Goal: Information Seeking & Learning: Learn about a topic

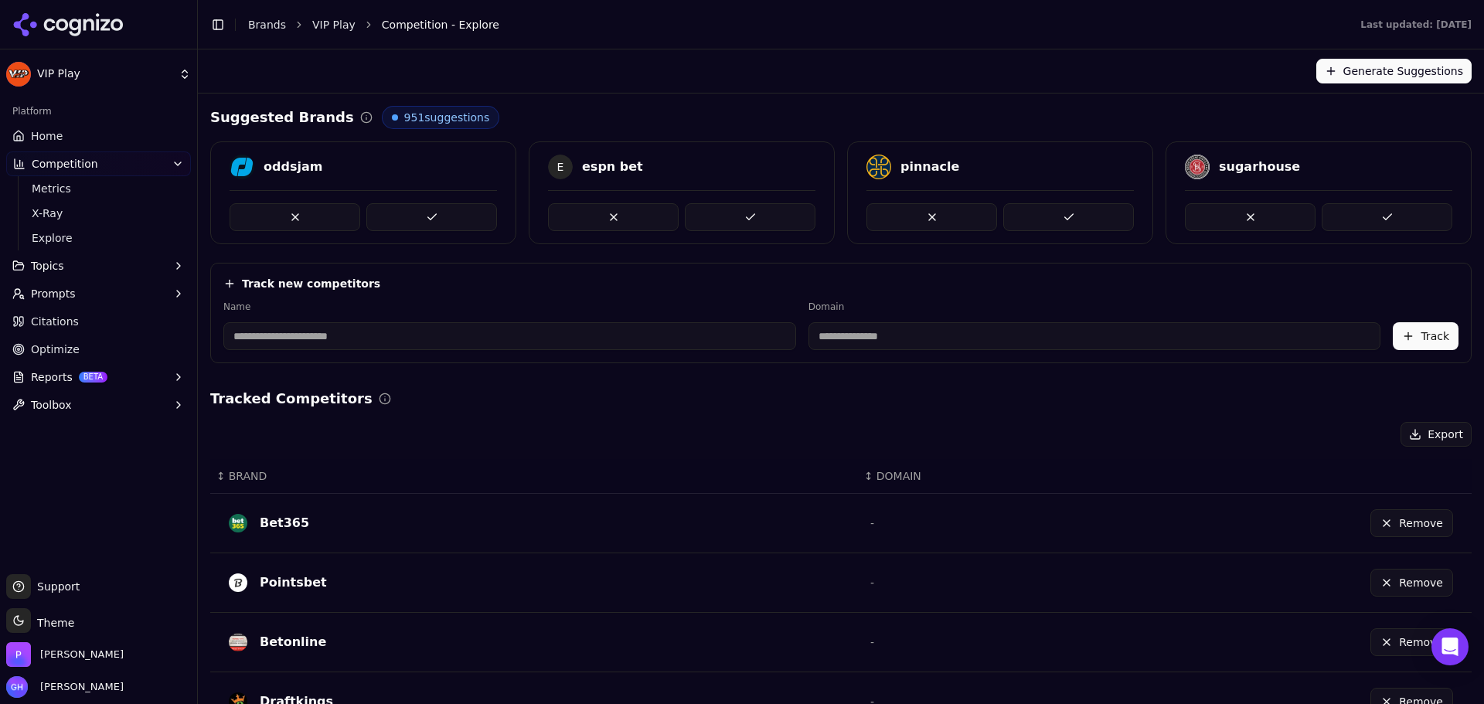
click at [55, 78] on html "VIP Play Platform Home Competition Metrics X-Ray Explore Topics Prompts Citatio…" at bounding box center [742, 352] width 1484 height 704
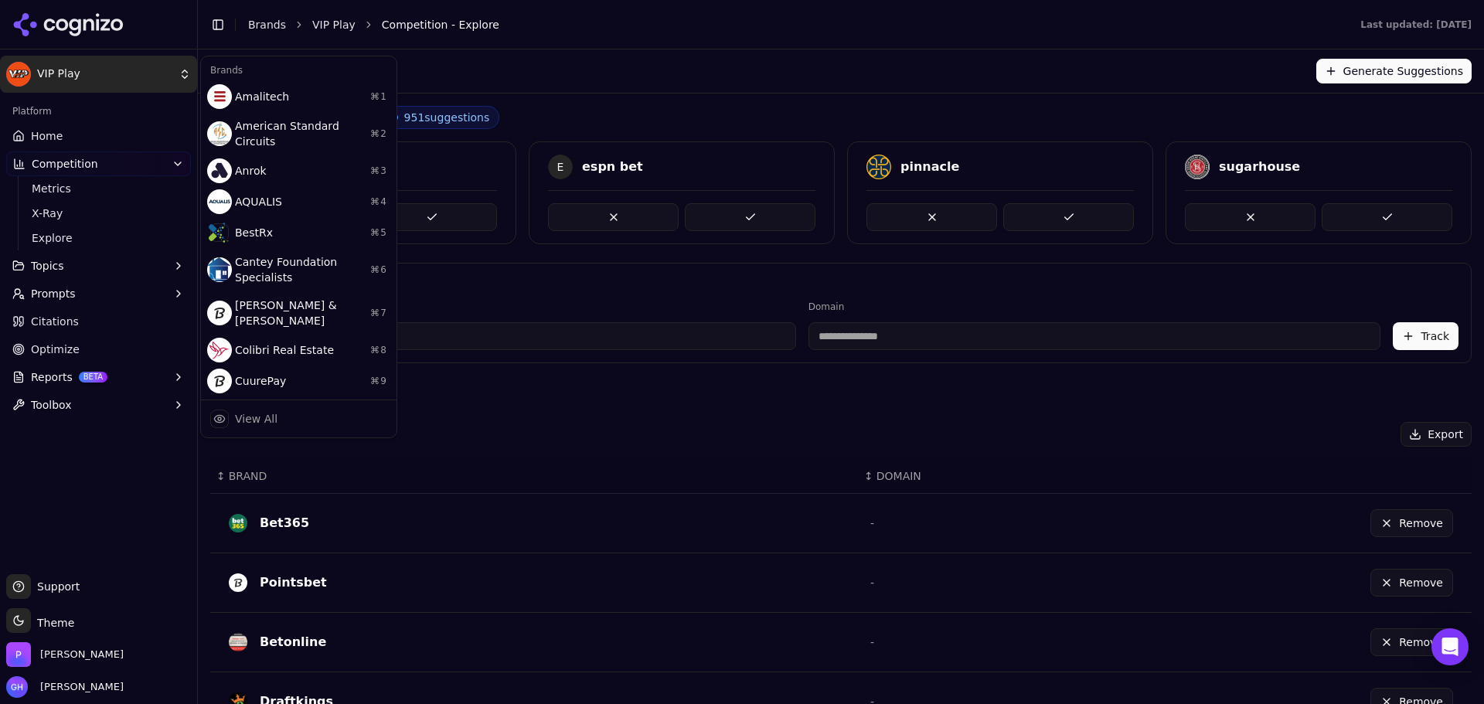
click at [67, 129] on html "VIP Play Platform Home Competition Metrics X-Ray Explore Topics Prompts Citatio…" at bounding box center [742, 352] width 1484 height 704
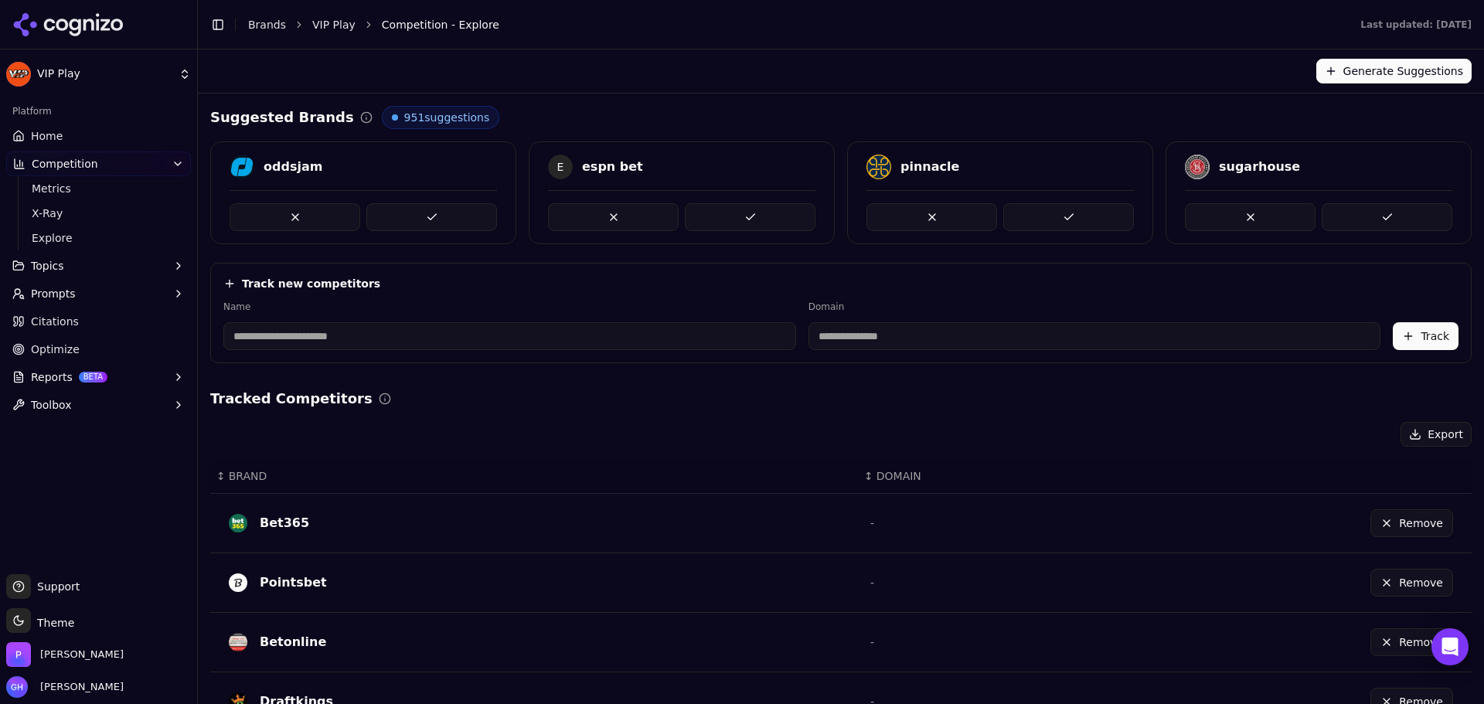
click at [47, 131] on span "Home" at bounding box center [47, 135] width 32 height 15
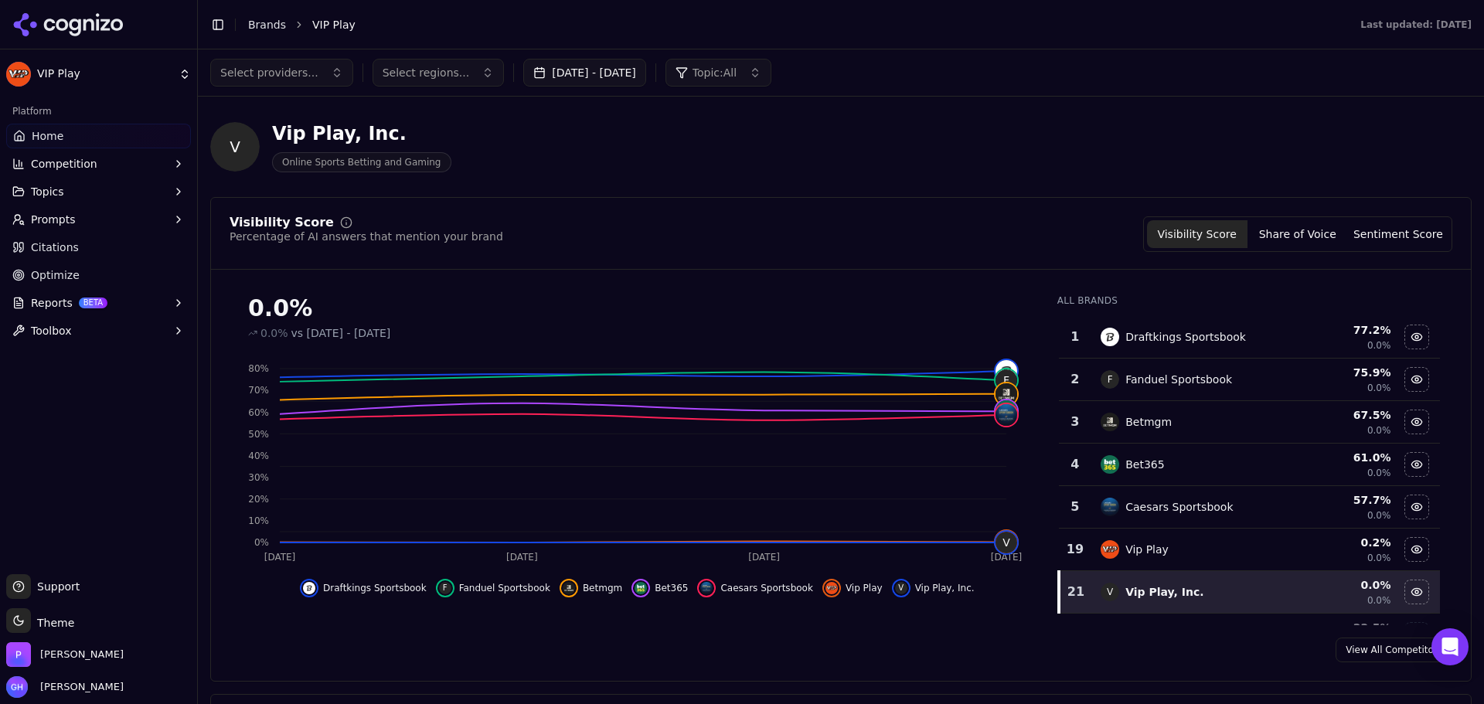
click at [83, 36] on div at bounding box center [98, 24] width 197 height 49
click at [71, 25] on icon at bounding box center [75, 28] width 12 height 18
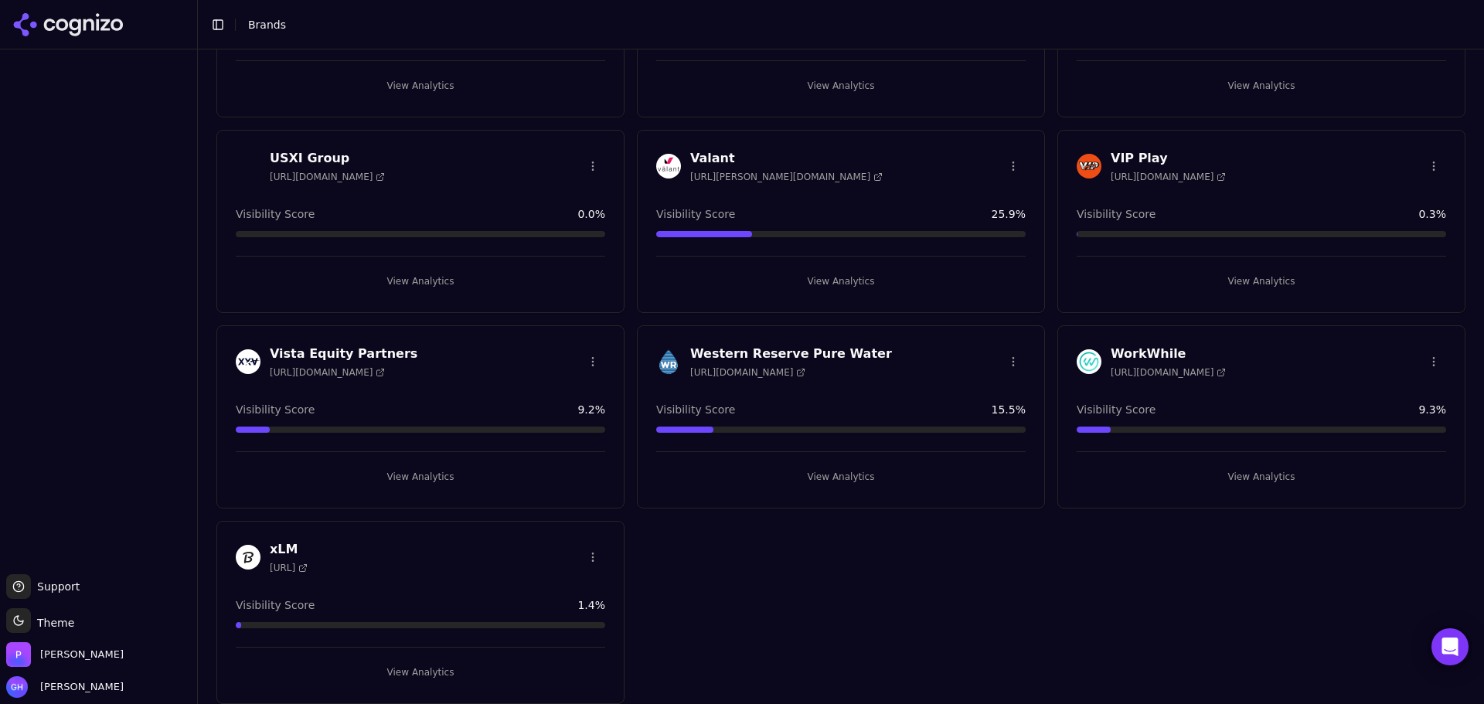
scroll to position [4445, 0]
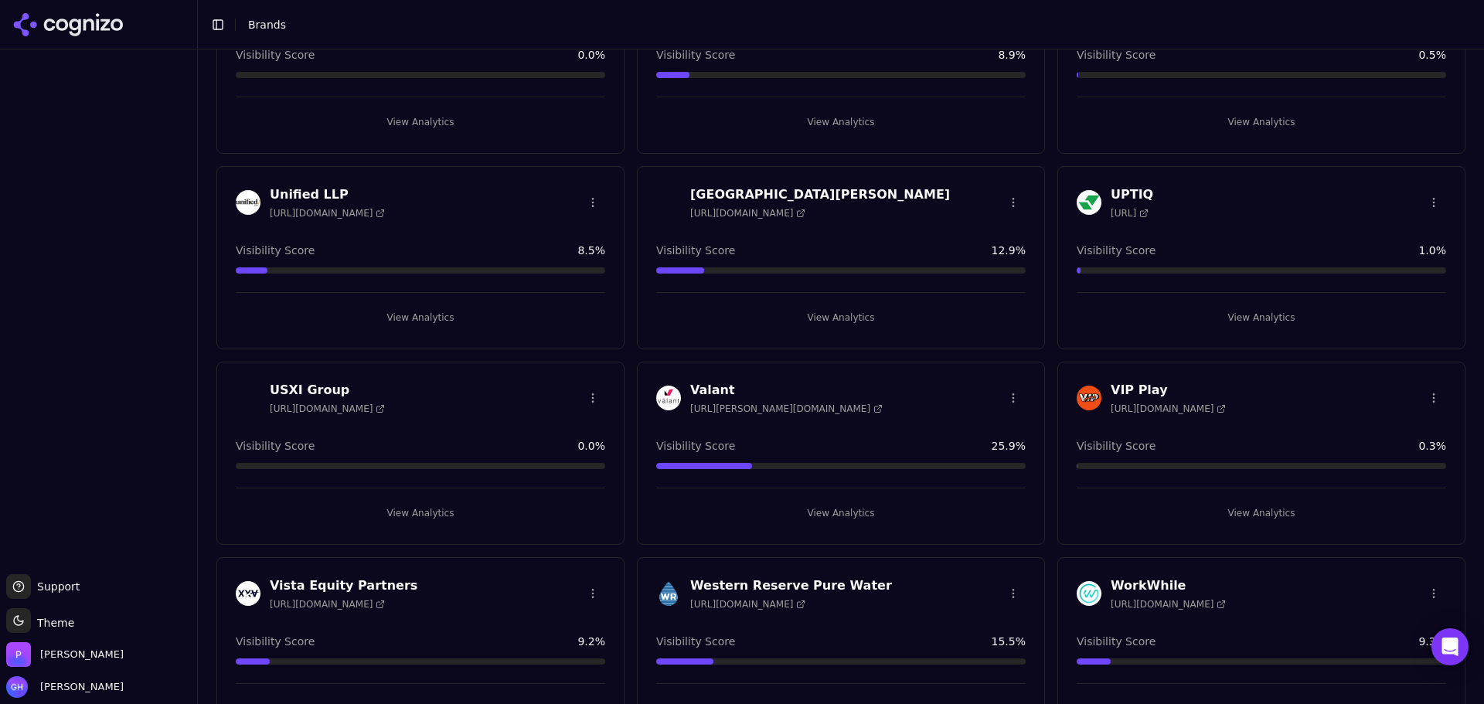
click at [1252, 505] on button "View Analytics" at bounding box center [1260, 513] width 369 height 25
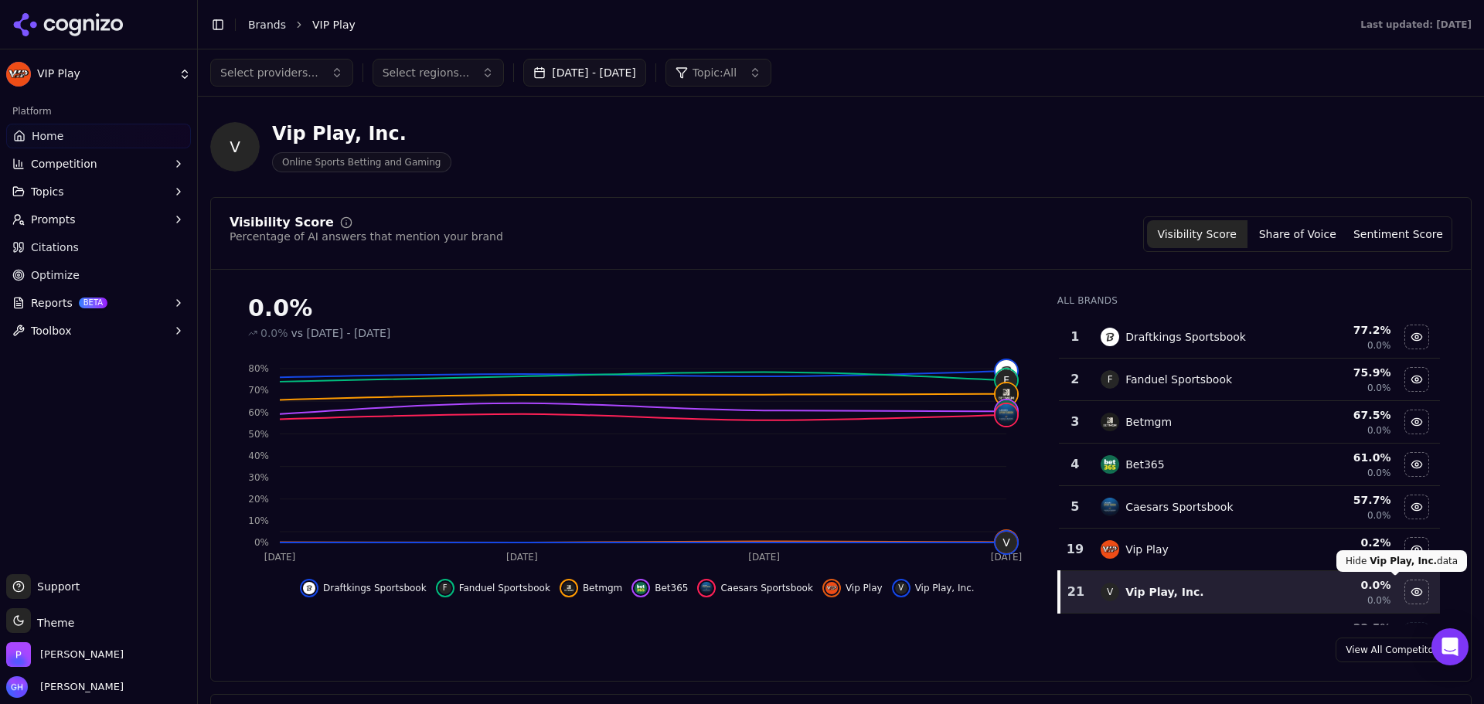
click at [1404, 592] on button "Hide vip play, inc. data" at bounding box center [1416, 592] width 25 height 25
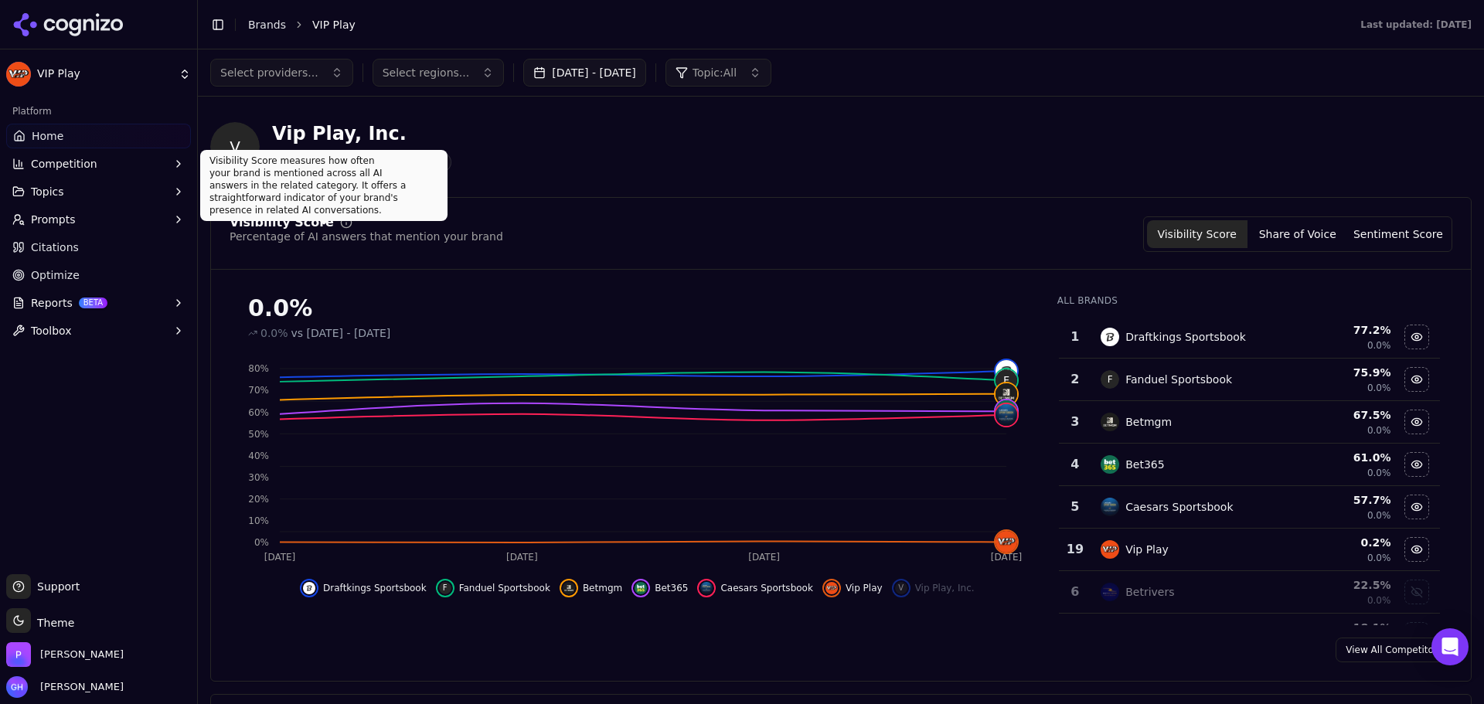
click at [353, 142] on div "Vip Play, Inc." at bounding box center [361, 133] width 179 height 25
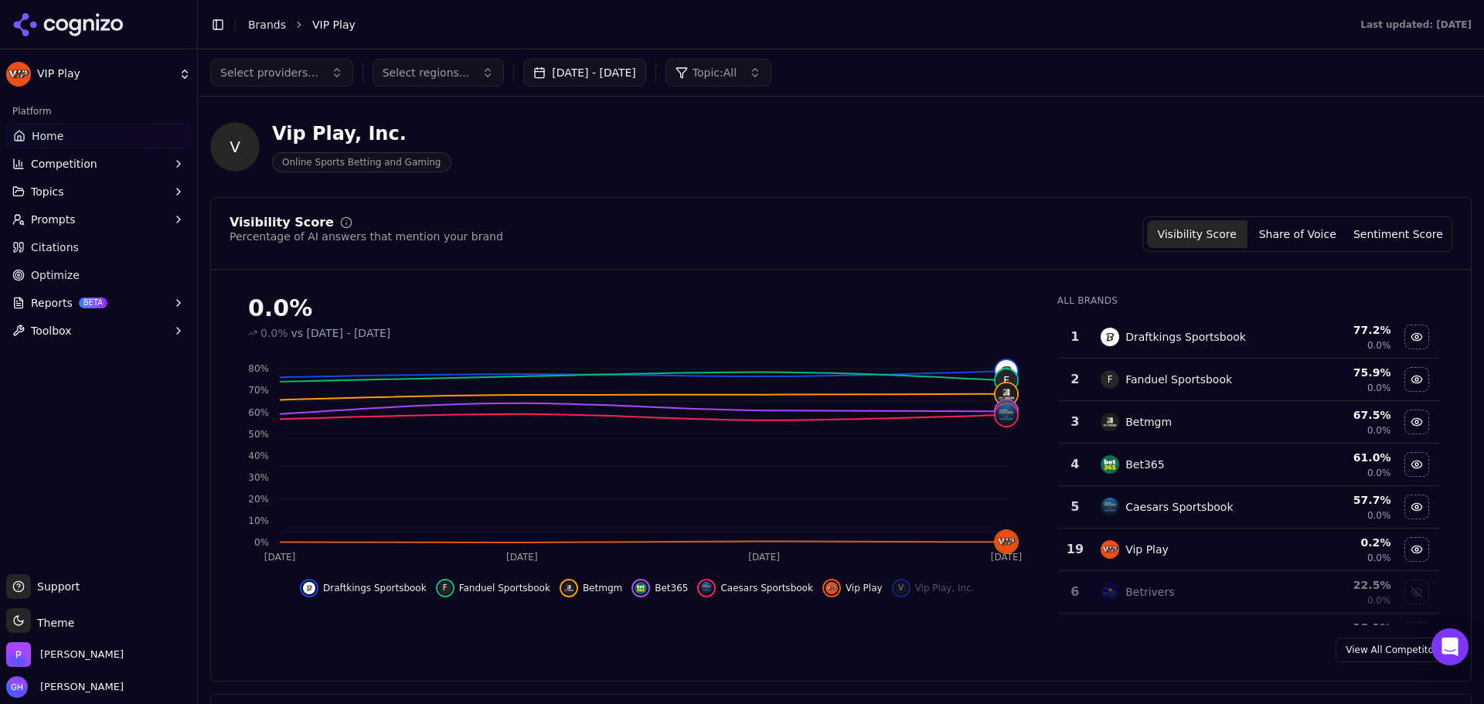
click at [356, 137] on div "Vip Play, Inc." at bounding box center [361, 133] width 179 height 25
click at [50, 165] on span "Competition" at bounding box center [64, 163] width 66 height 15
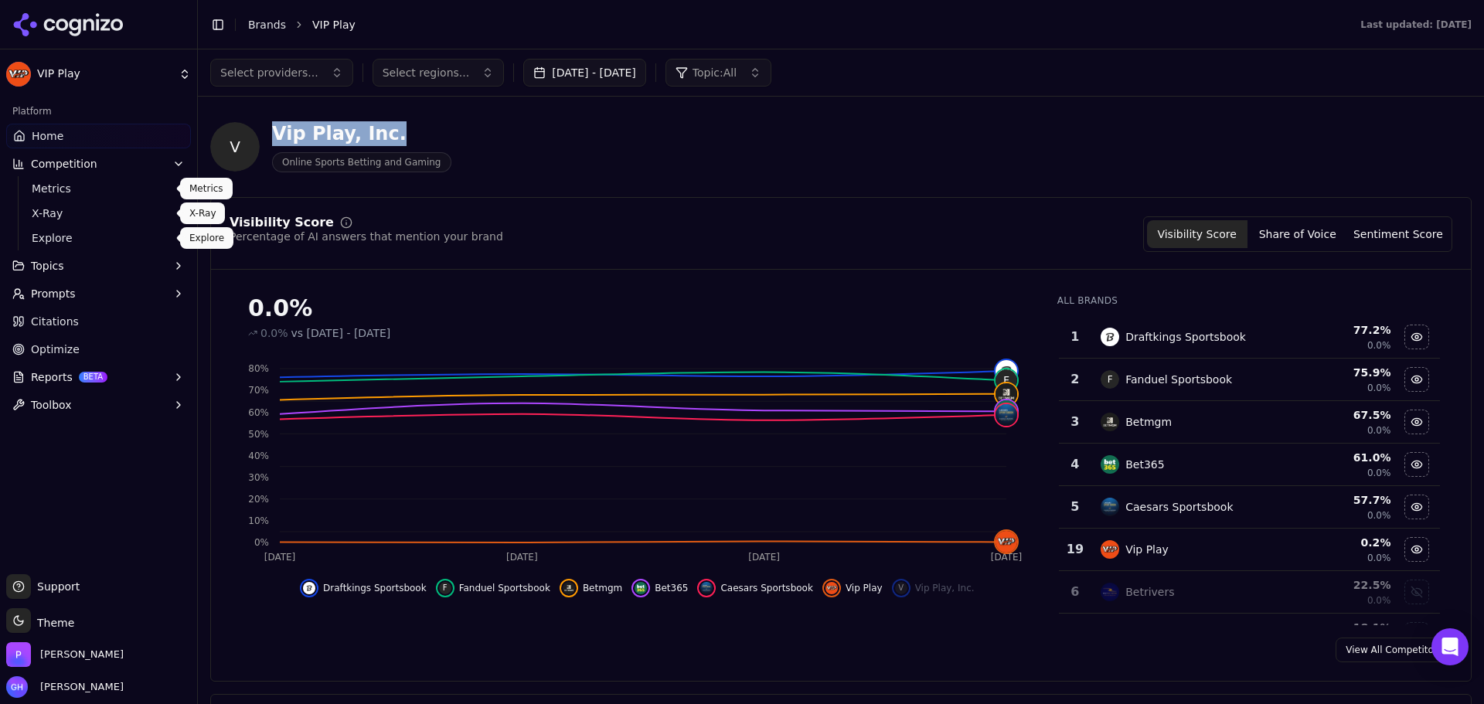
click at [70, 234] on span "Explore" at bounding box center [99, 237] width 134 height 15
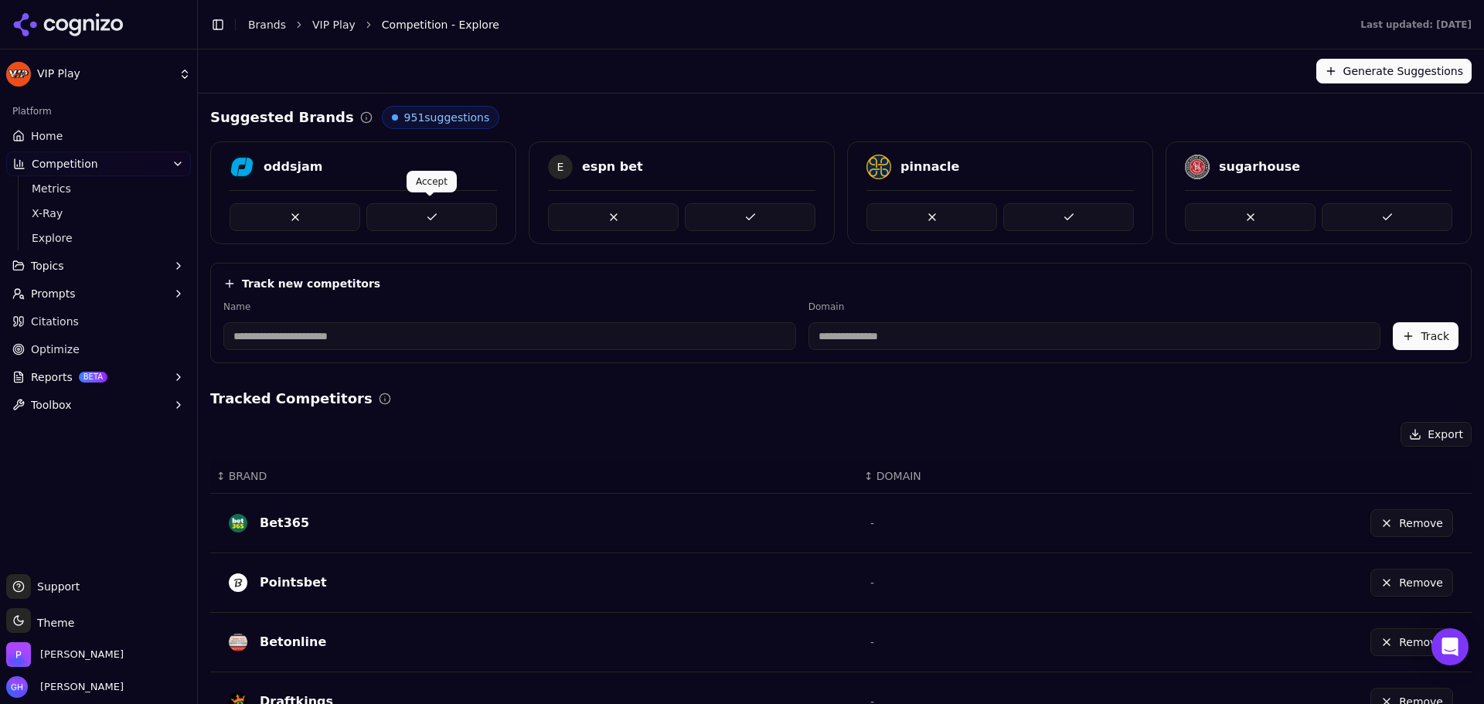
click at [399, 207] on button at bounding box center [431, 217] width 131 height 28
drag, startPoint x: 1095, startPoint y: 215, endPoint x: 1132, endPoint y: 216, distance: 37.1
click at [1094, 216] on button at bounding box center [1068, 217] width 131 height 28
click at [40, 138] on span "Home" at bounding box center [47, 135] width 32 height 15
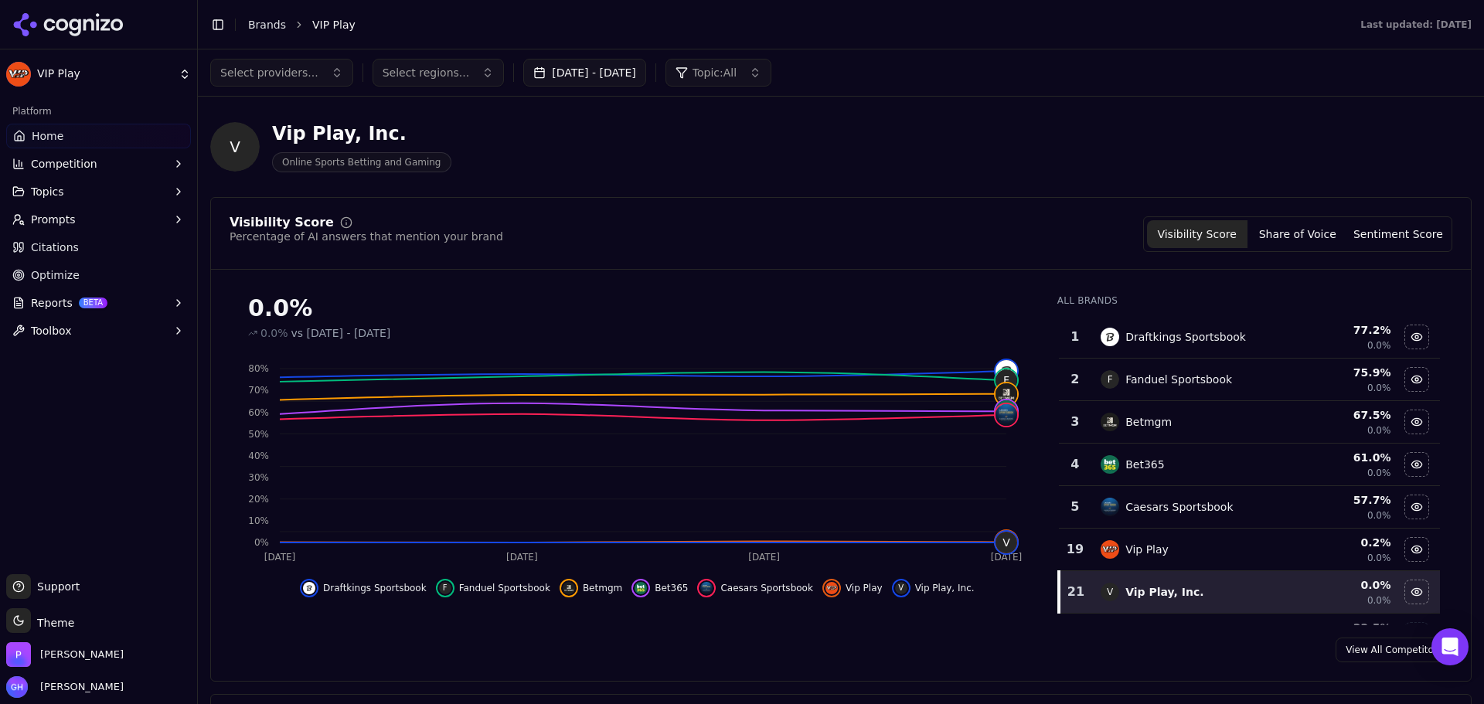
click at [1326, 235] on button "Share of Voice" at bounding box center [1297, 234] width 100 height 28
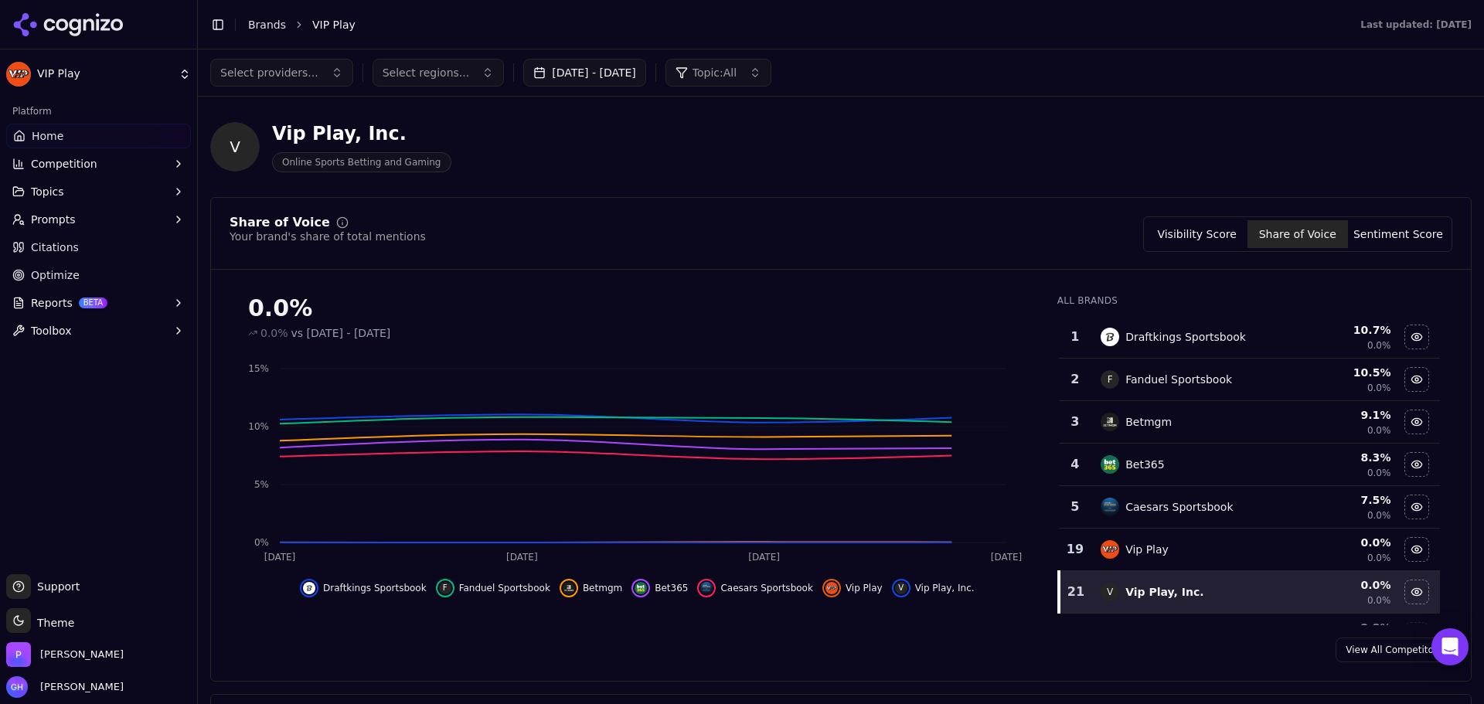
click at [1399, 229] on button "Sentiment Score" at bounding box center [1398, 234] width 100 height 28
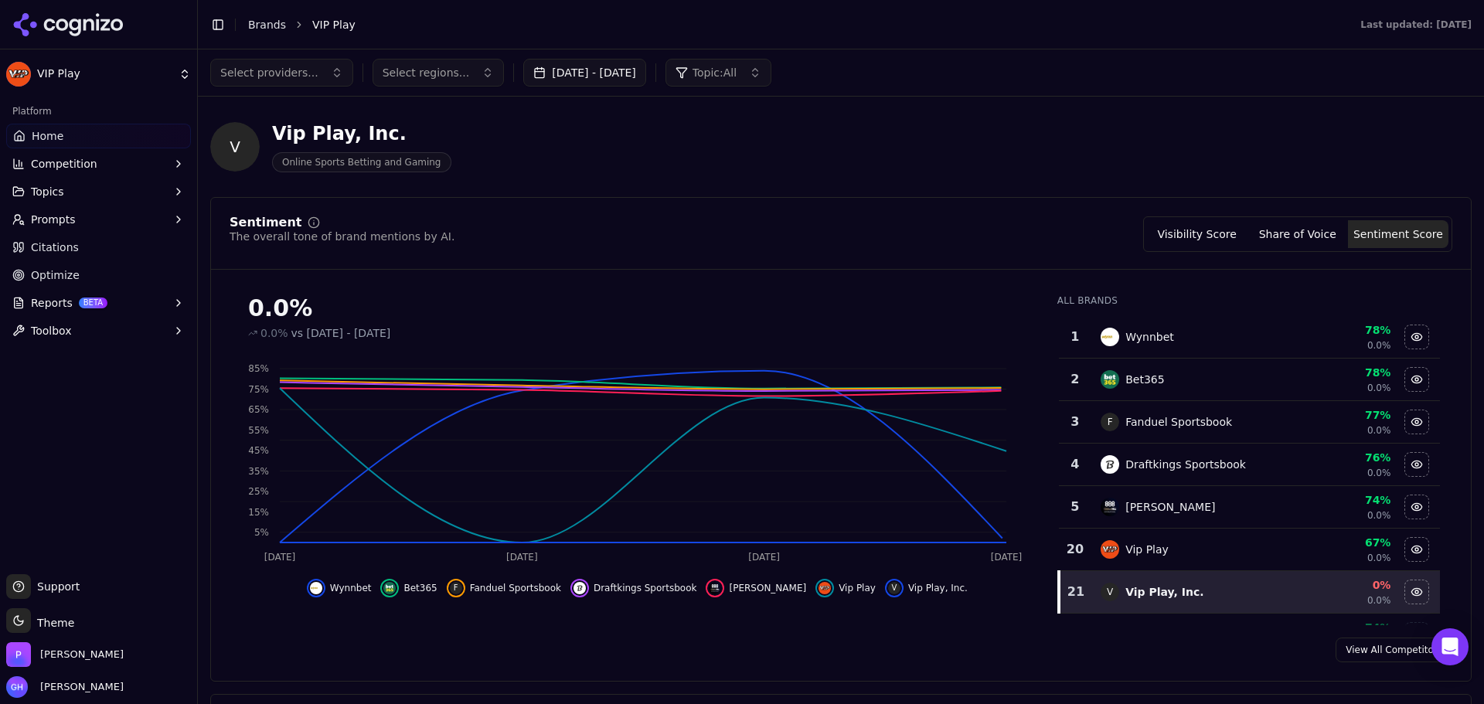
click at [1210, 245] on button "Visibility Score" at bounding box center [1197, 234] width 100 height 28
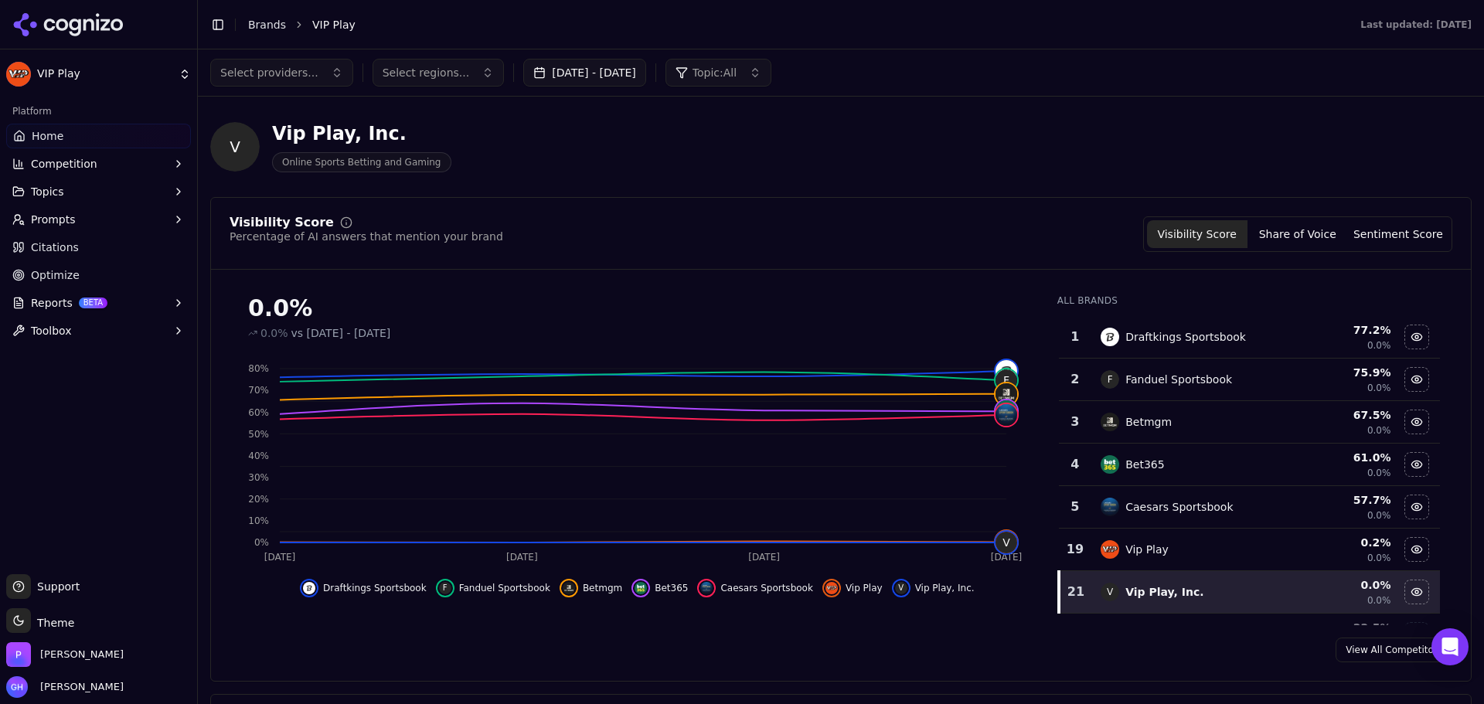
click at [79, 35] on icon at bounding box center [68, 24] width 112 height 23
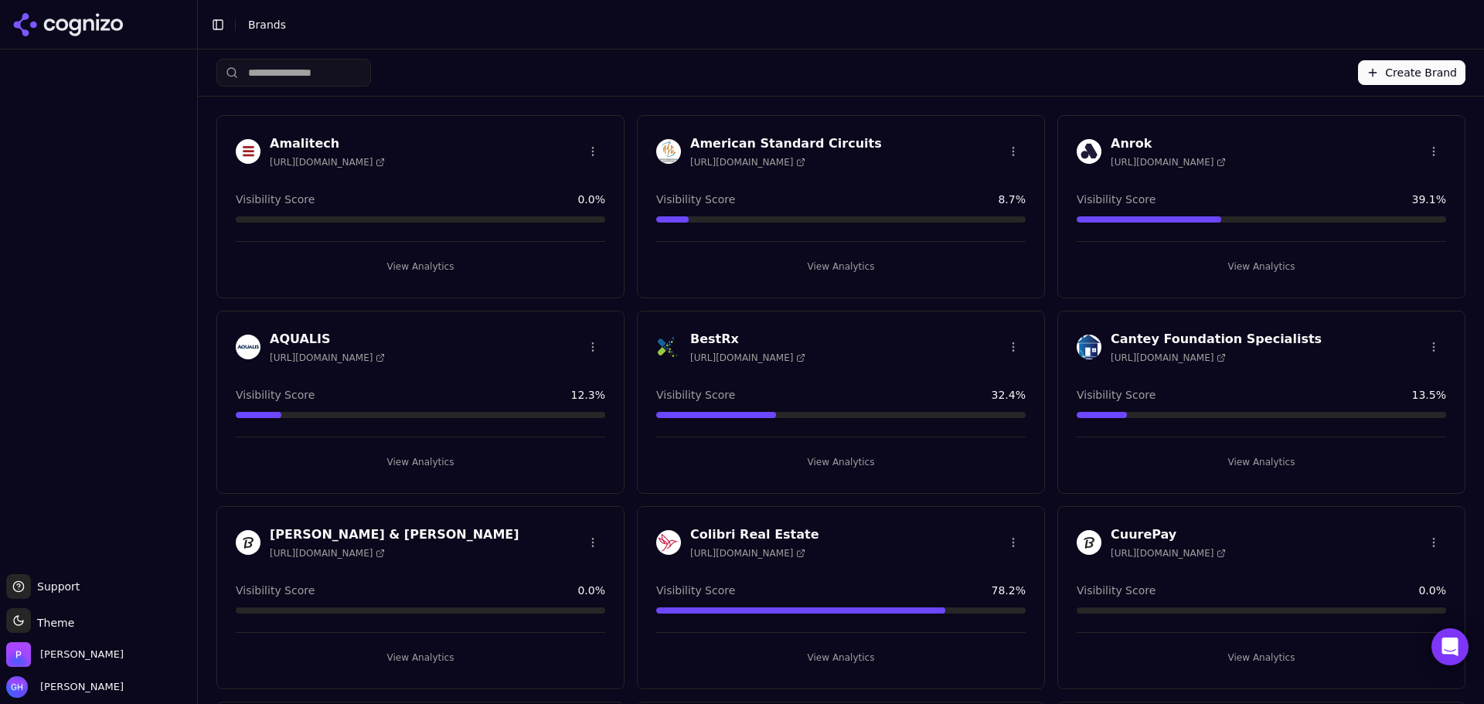
click at [127, 256] on div at bounding box center [98, 312] width 197 height 512
click at [756, 74] on div "Create Brand" at bounding box center [840, 72] width 1249 height 46
click at [1054, 66] on div "Create Brand" at bounding box center [840, 72] width 1249 height 46
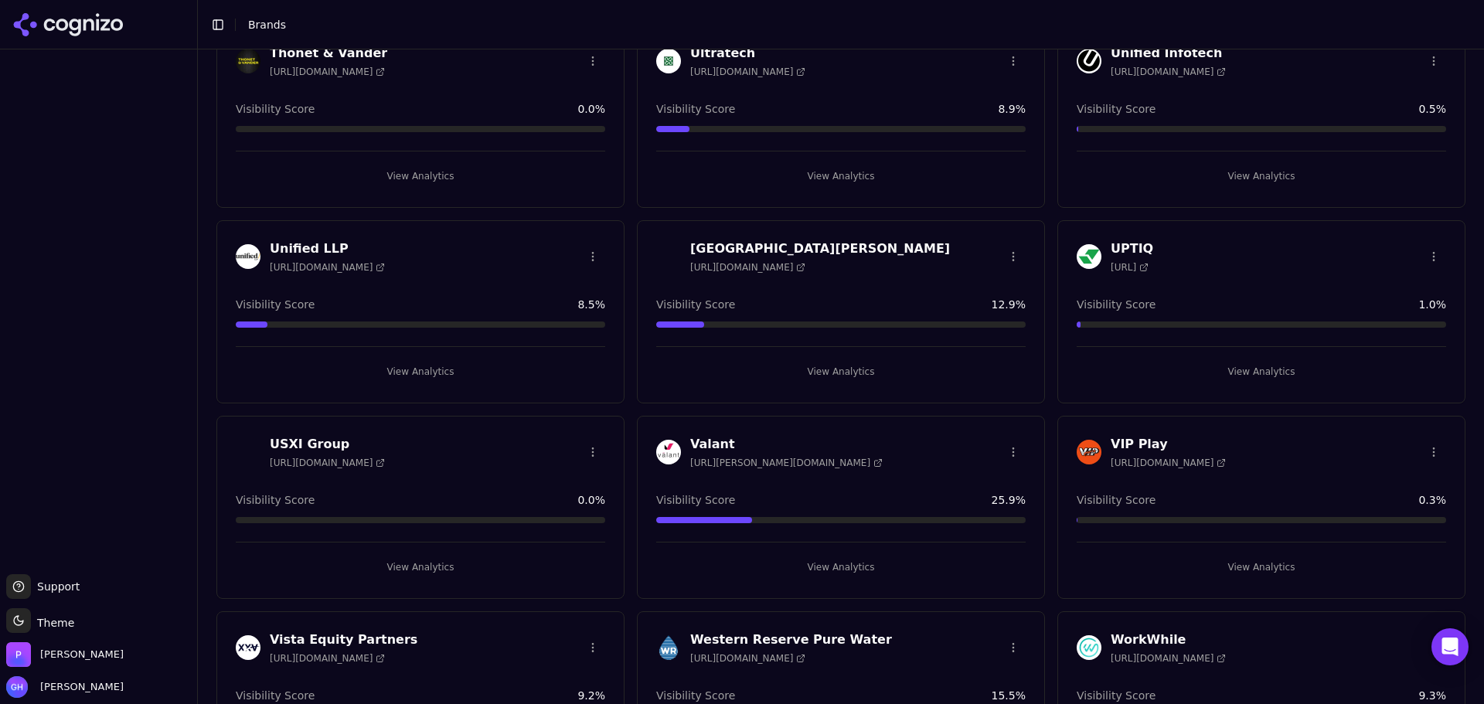
scroll to position [4570, 0]
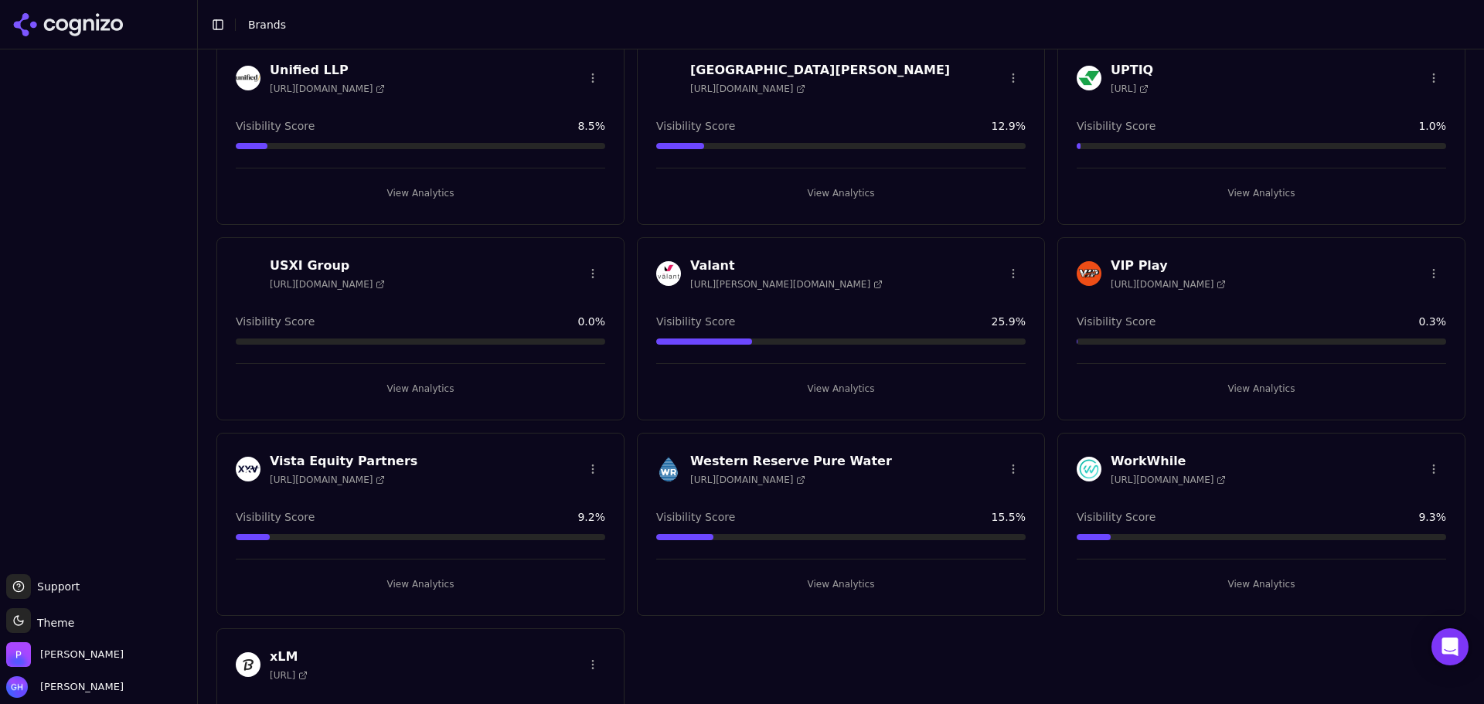
click at [1284, 381] on button "View Analytics" at bounding box center [1260, 388] width 369 height 25
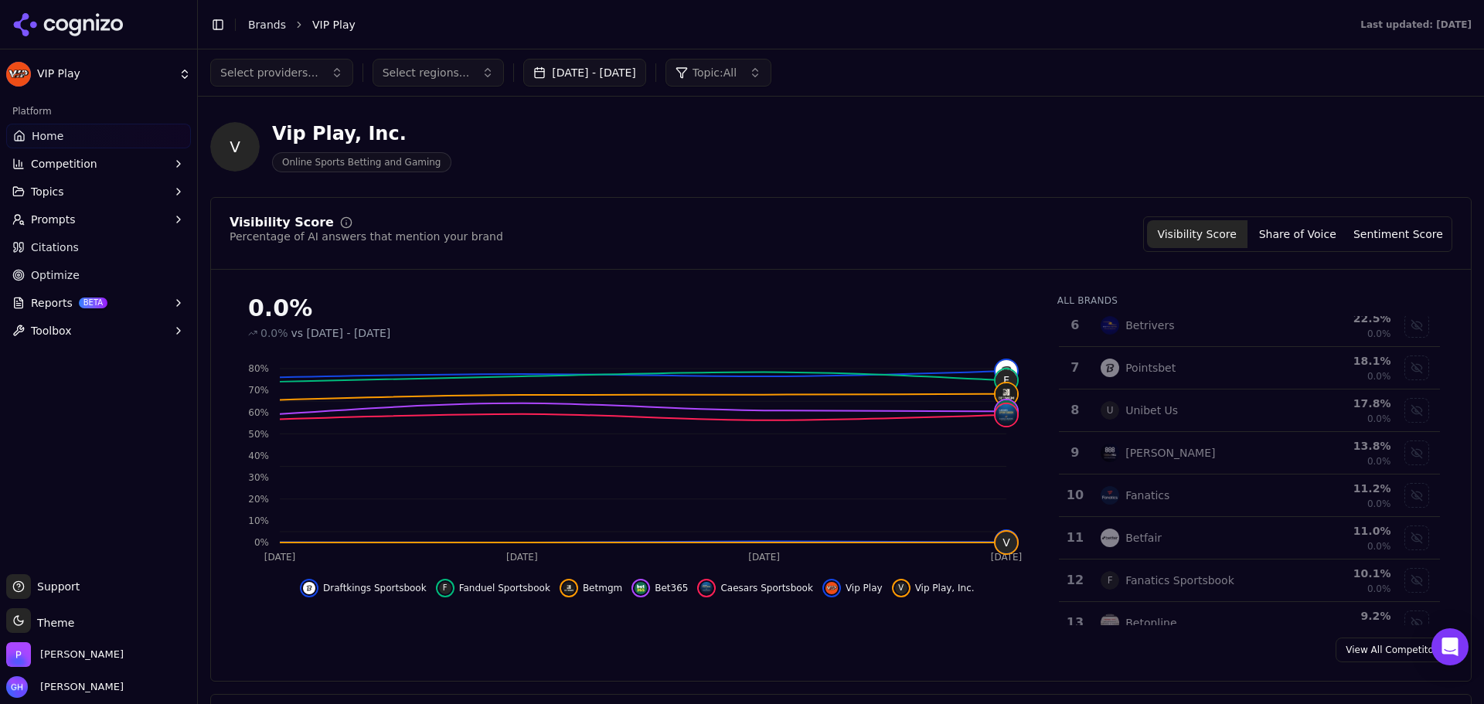
click at [1396, 212] on div "Visibility Score Percentage of AI answers that mention your brand Visibility Sc…" at bounding box center [840, 439] width 1261 height 484
click at [1379, 230] on button "Sentiment Score" at bounding box center [1398, 234] width 100 height 28
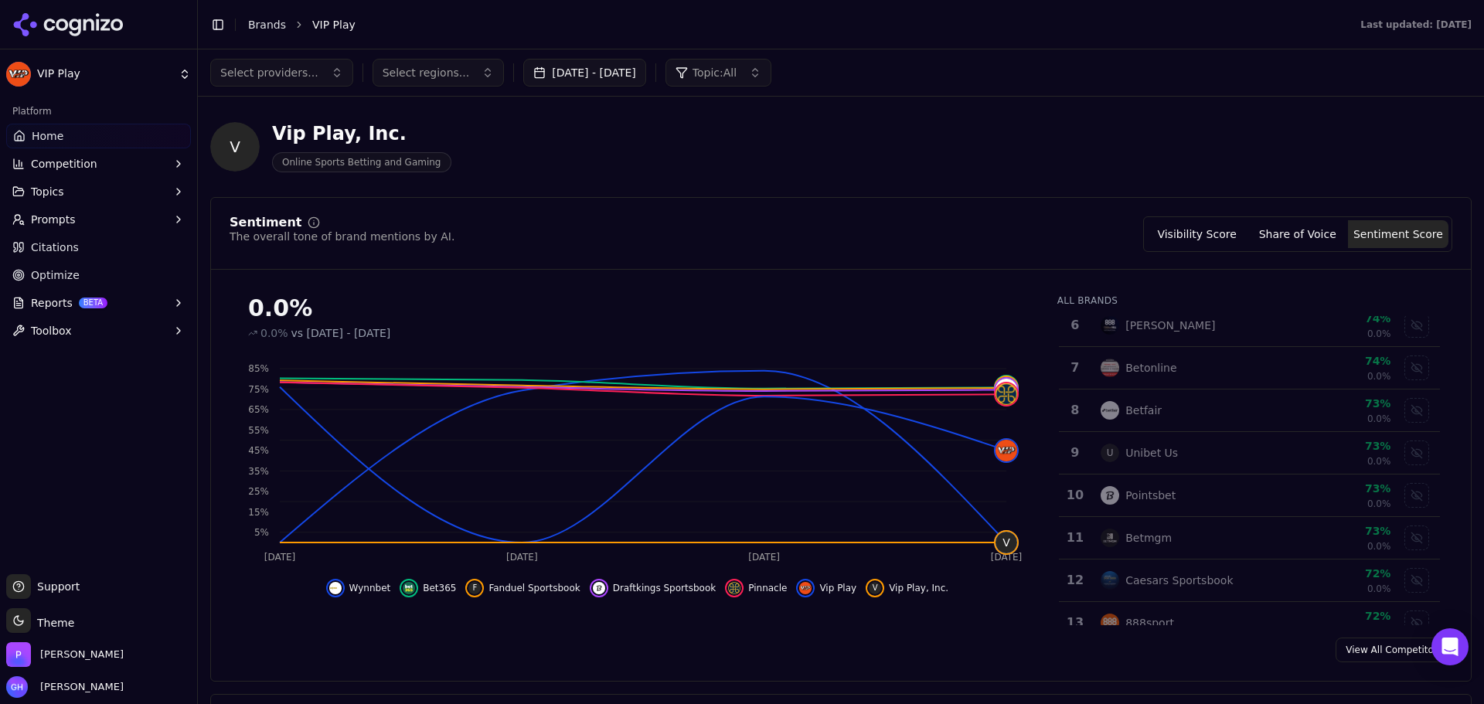
click at [89, 230] on button "Prompts" at bounding box center [98, 219] width 185 height 25
click at [80, 248] on link "Citations" at bounding box center [98, 247] width 185 height 25
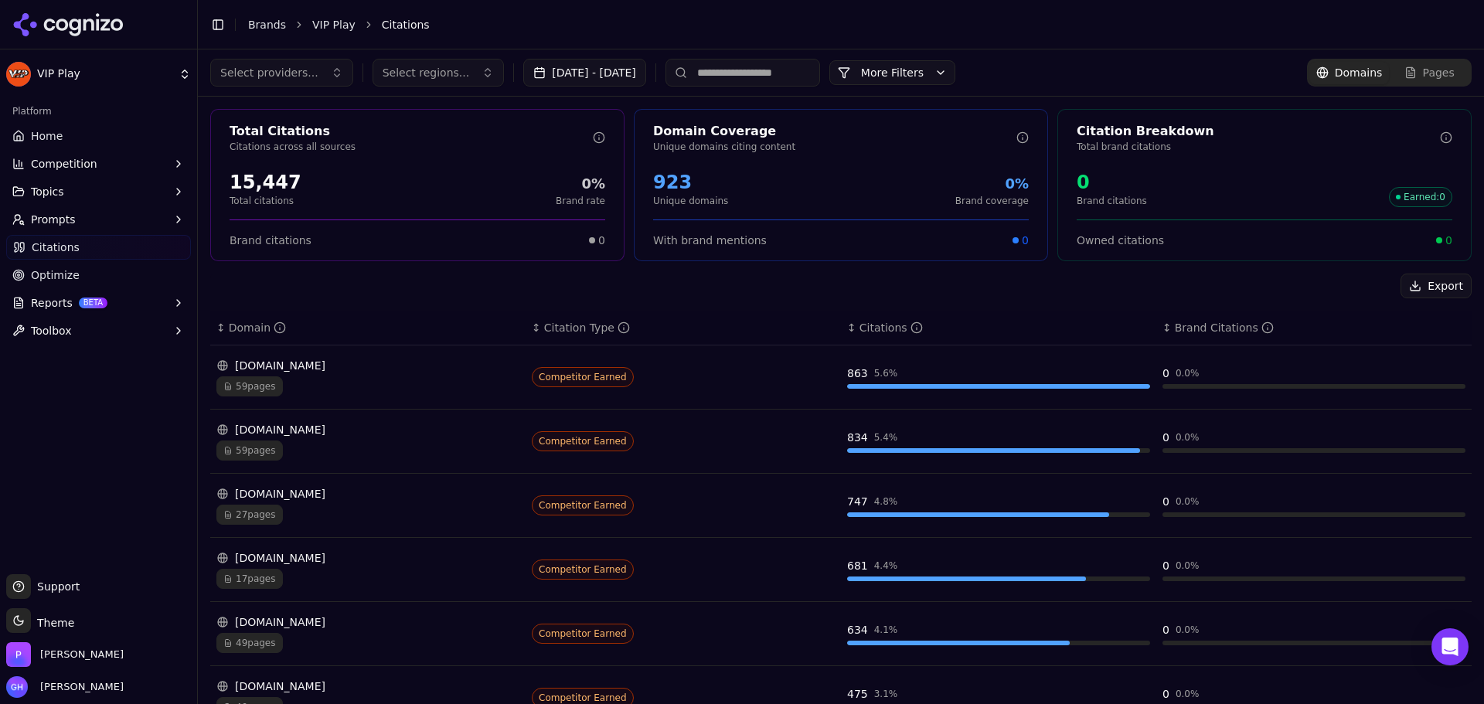
click at [279, 70] on span "Select providers..." at bounding box center [269, 72] width 98 height 15
click at [256, 128] on span "ChatGPT-Search" at bounding box center [270, 133] width 87 height 15
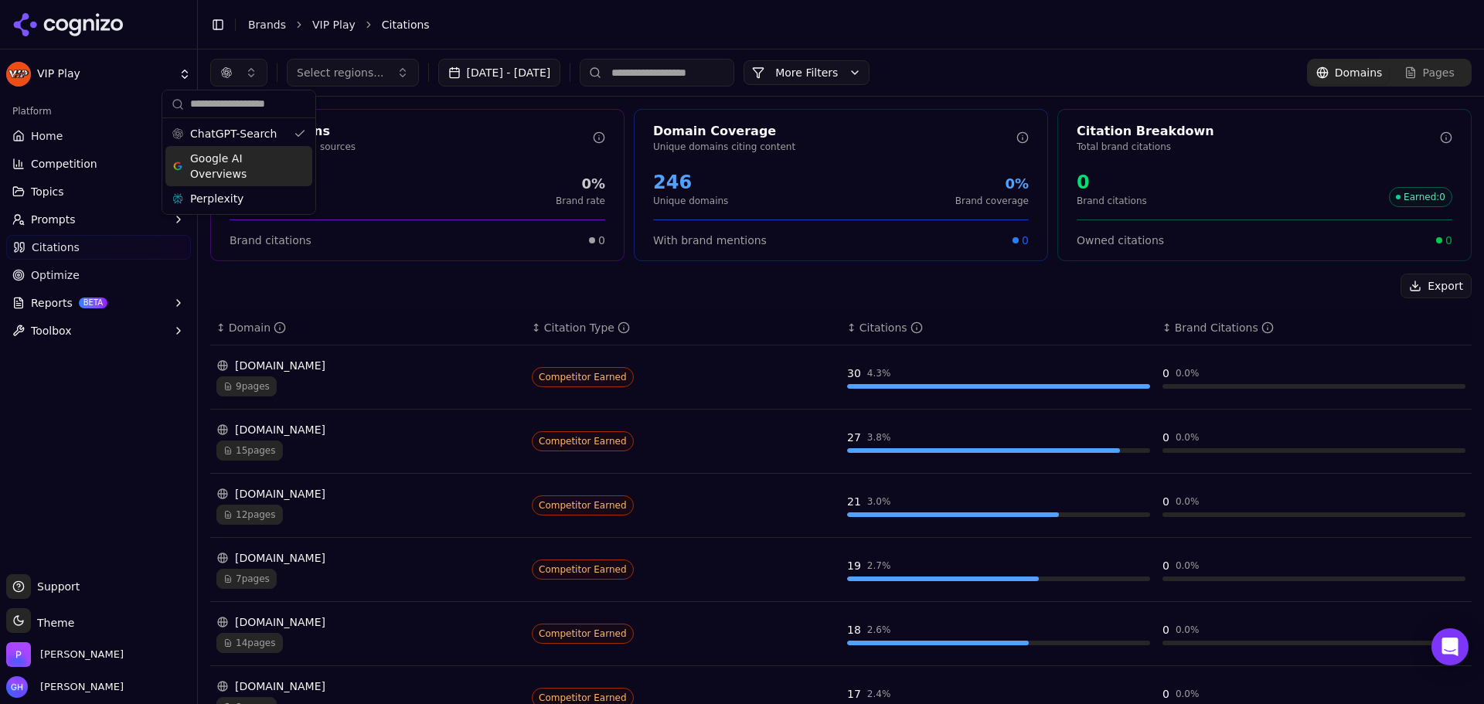
click at [928, 32] on div "Toggle Sidebar Brands VIP Play Citations" at bounding box center [825, 25] width 1255 height 22
